Goal: Transaction & Acquisition: Download file/media

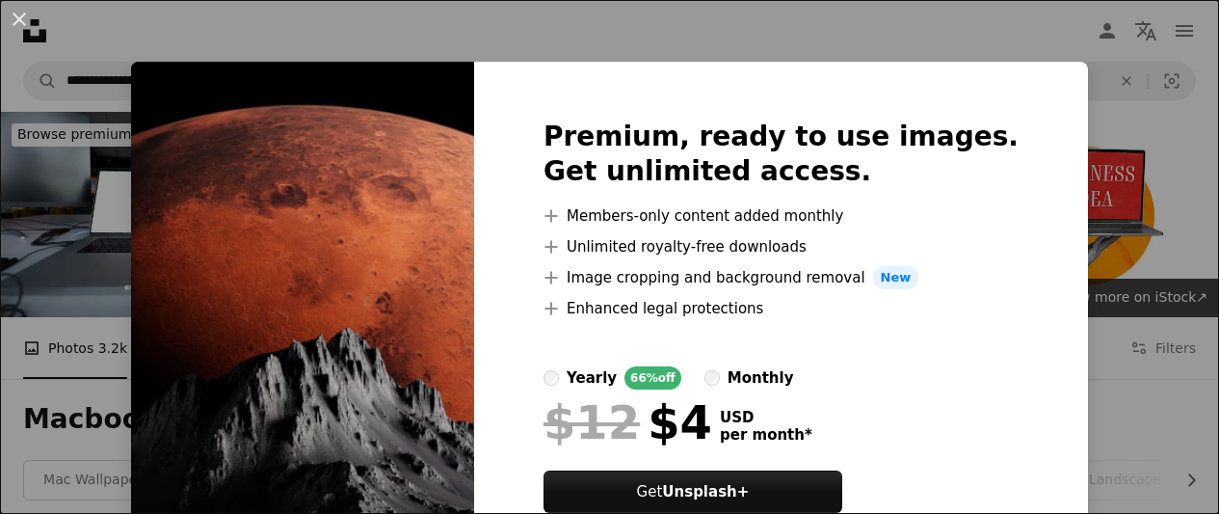
scroll to position [381, 0]
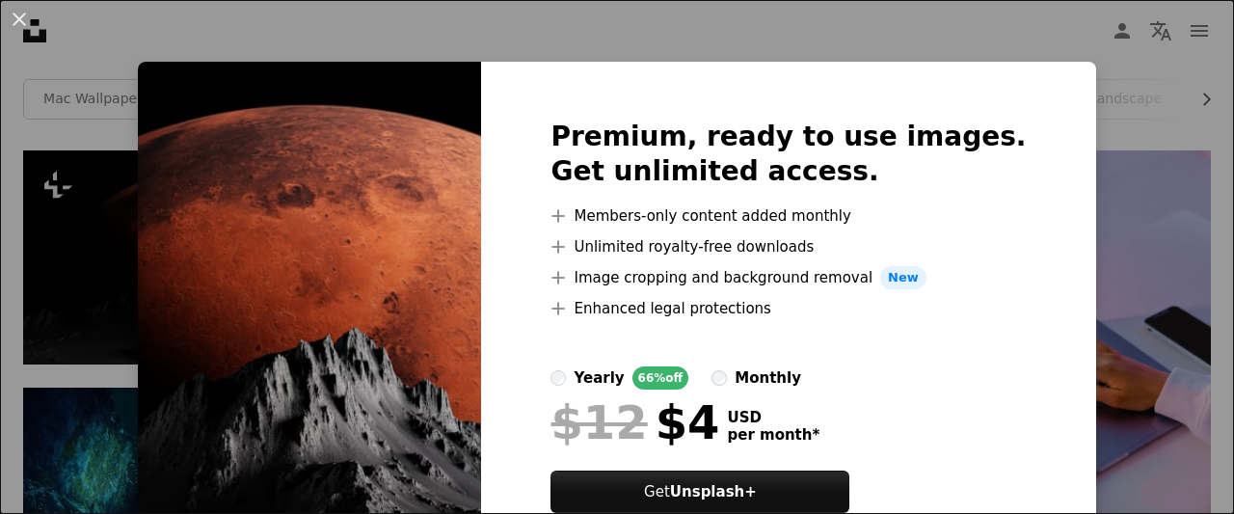
click at [1102, 163] on div "An X shape Premium, ready to use images. Get unlimited access. A plus sign Memb…" at bounding box center [617, 257] width 1234 height 514
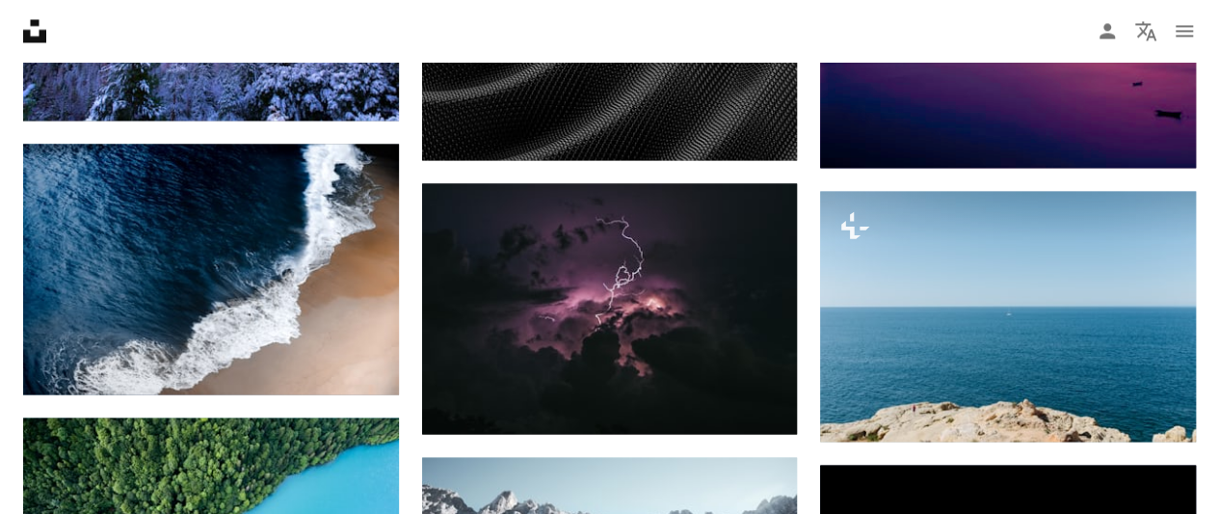
scroll to position [1400, 0]
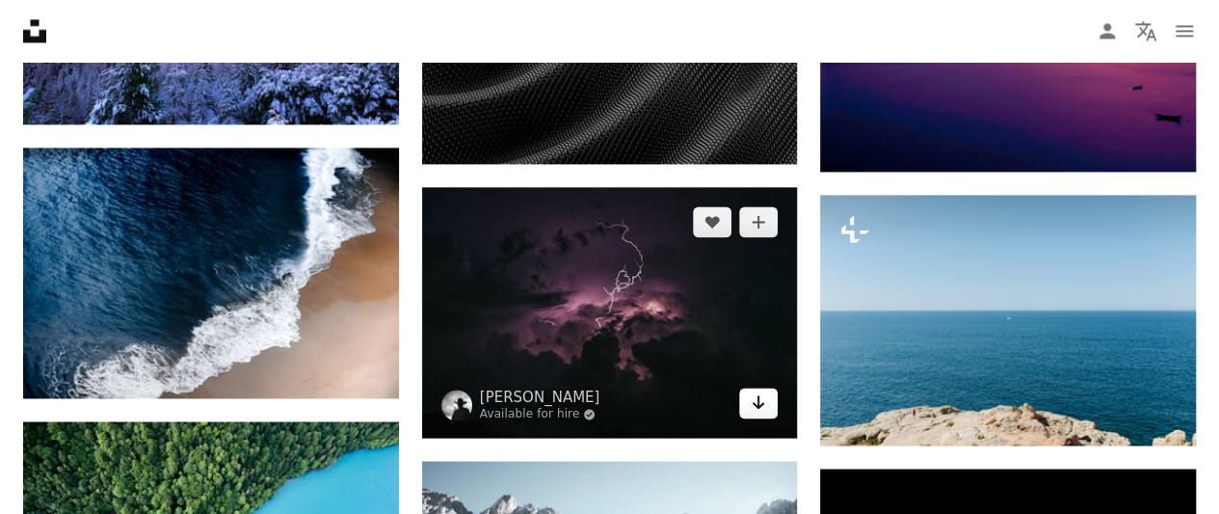
click at [753, 409] on icon "Arrow pointing down" at bounding box center [758, 401] width 15 height 23
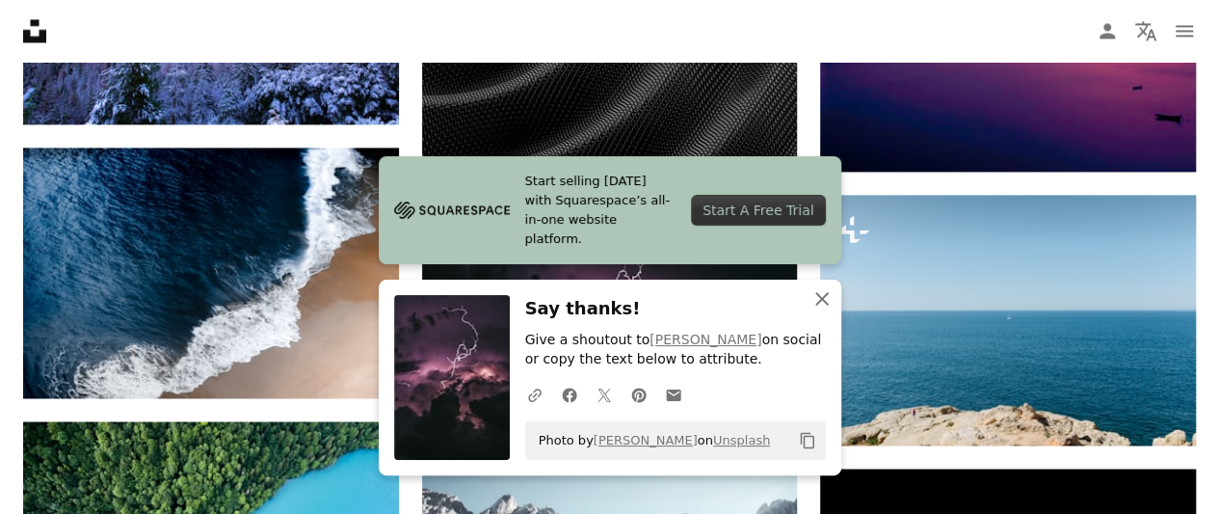
click at [830, 299] on icon "An X shape" at bounding box center [821, 298] width 23 height 23
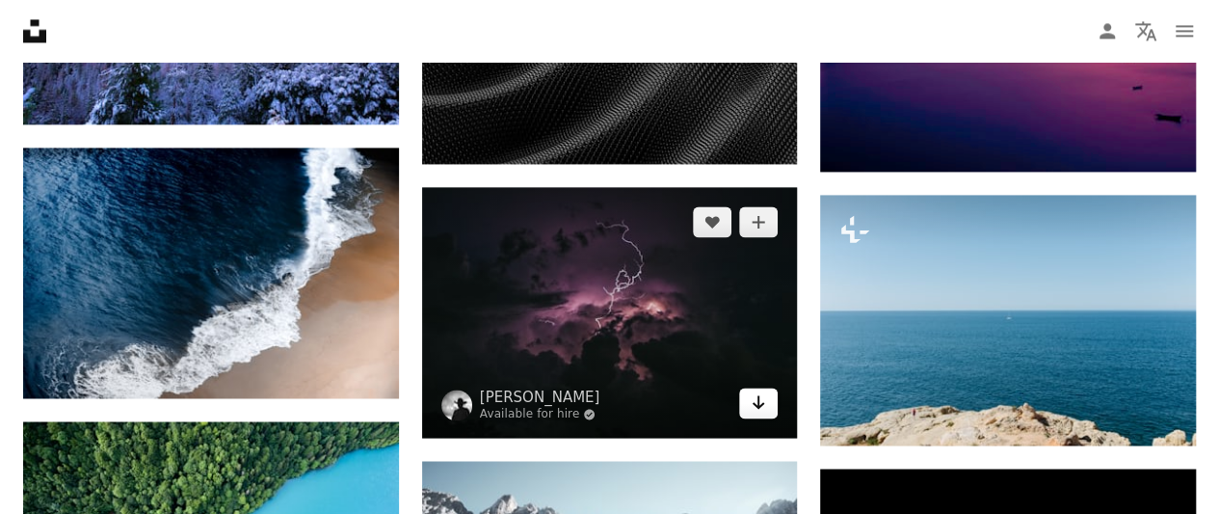
click at [756, 405] on icon "Arrow pointing down" at bounding box center [758, 401] width 15 height 23
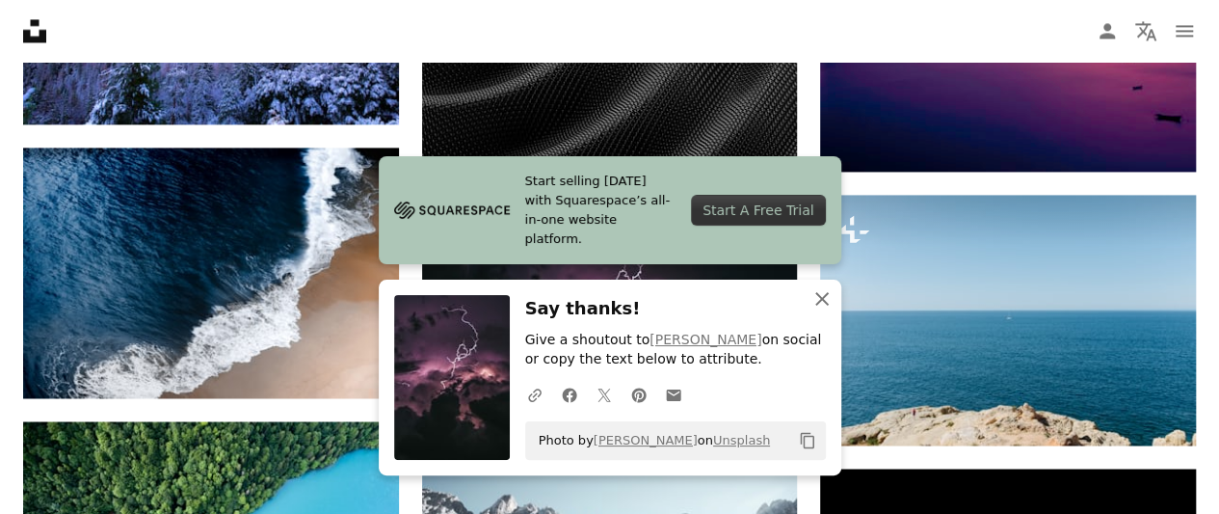
click at [817, 302] on icon "An X shape" at bounding box center [821, 298] width 23 height 23
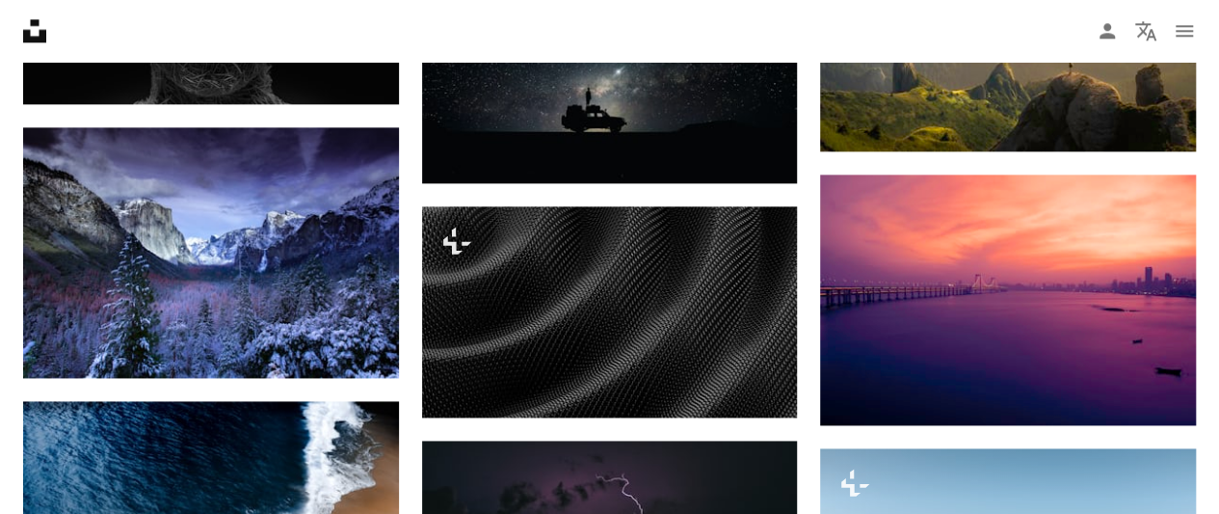
scroll to position [1148, 0]
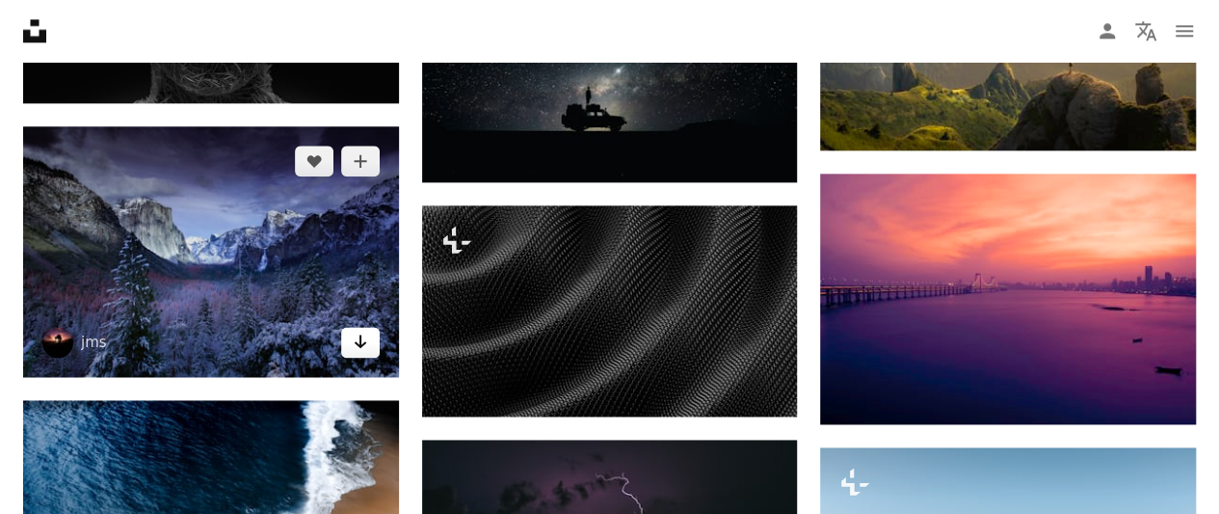
click at [355, 347] on icon "Arrow pointing down" at bounding box center [360, 341] width 15 height 23
